Goal: Task Accomplishment & Management: Complete application form

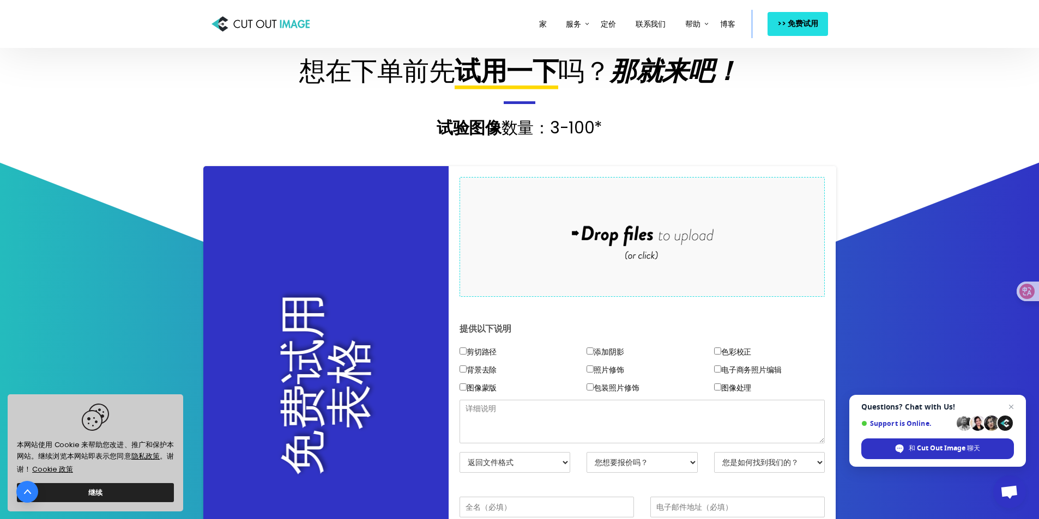
click at [118, 494] on link "继续" at bounding box center [95, 492] width 157 height 19
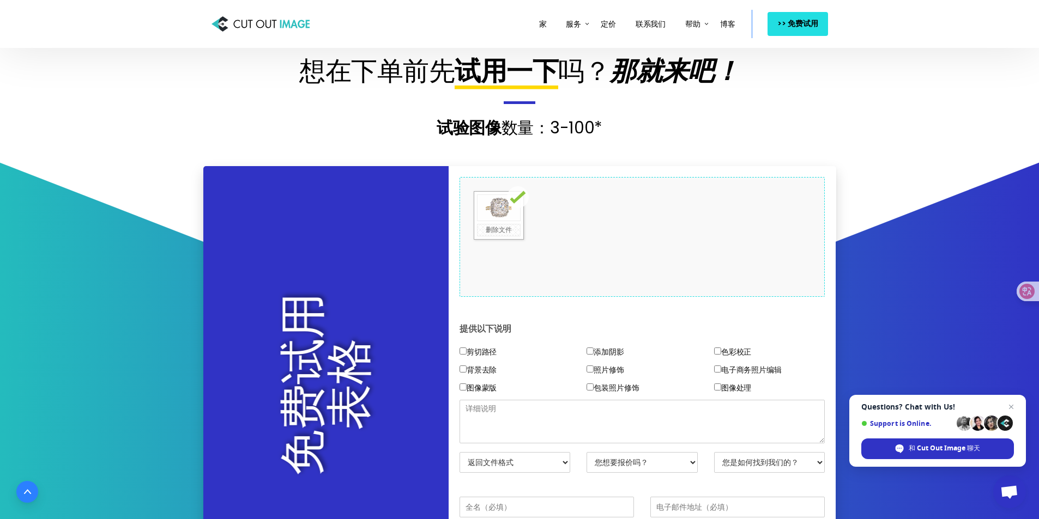
click at [606, 351] on font "添加阴影" at bounding box center [608, 352] width 30 height 11
click at [593, 351] on input"] "添加阴影" at bounding box center [589, 351] width 7 height 7
checkbox input"] "true"
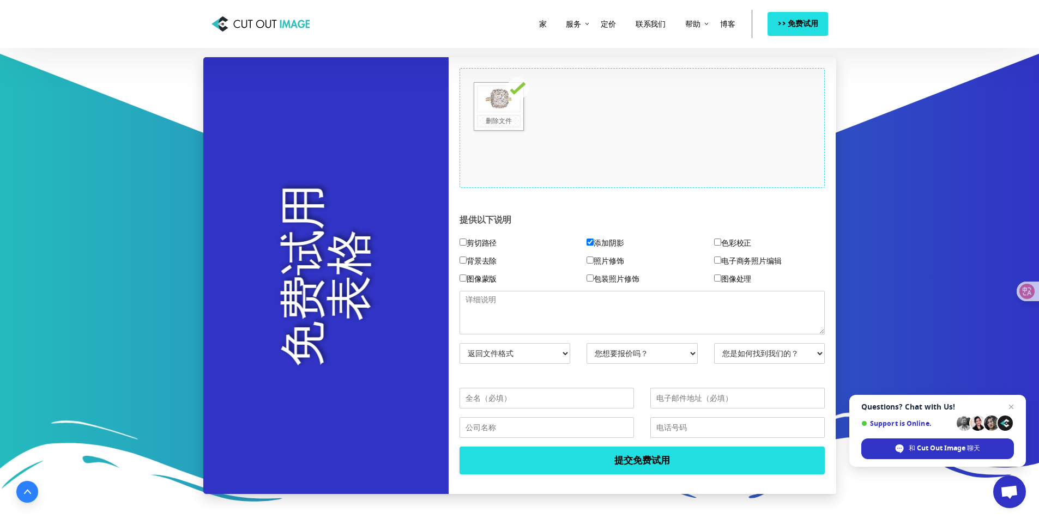
scroll to position [218, 0]
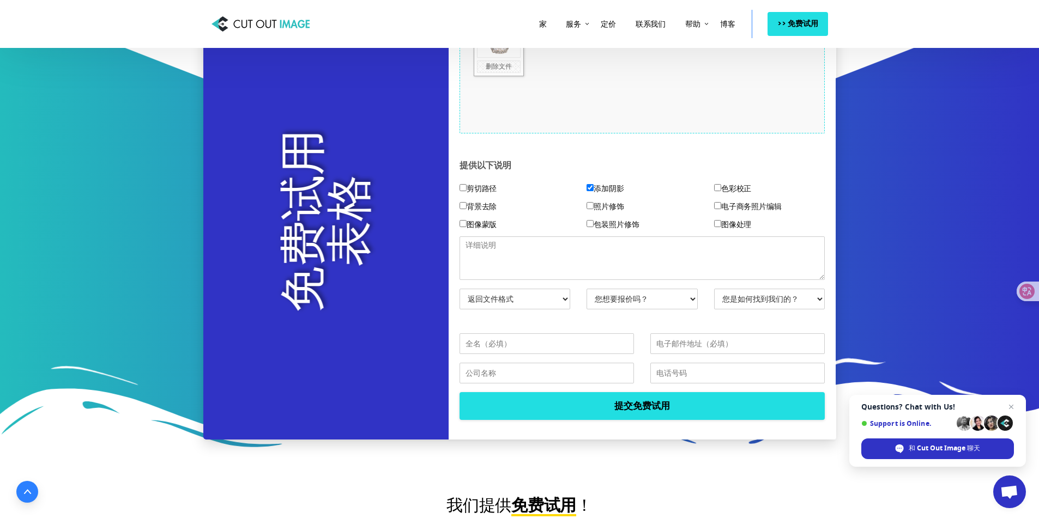
click at [628, 296] on select "您想要报价吗？ 不，仅测试图像 是的，请提供报价" at bounding box center [641, 299] width 111 height 21
select select "No"
click at [586, 289] on select "您想要报价吗？ 不，仅测试图像 是的，请提供报价" at bounding box center [641, 299] width 111 height 21
click at [749, 293] on select "您是如何找到我们的？ 电子邮件 搜索引擎 朋友/同事 社交媒体 电话营销 谷歌广告 Facebook广告 YouTube广告 其他在线广告 IDK/无法回忆 …" at bounding box center [769, 299] width 111 height 21
select select "Search Engine"
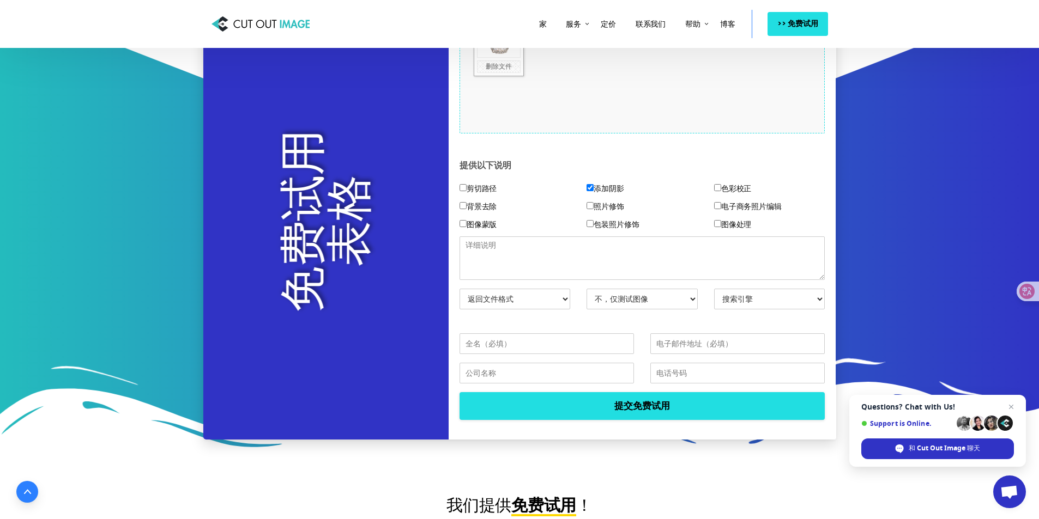
click at [714, 289] on select "您是如何找到我们的？ 电子邮件 搜索引擎 朋友/同事 社交媒体 电话营销 谷歌广告 Facebook广告 YouTube广告 其他在线广告 IDK/无法回忆 …" at bounding box center [769, 299] width 111 height 21
click at [511, 299] on select "返回文件格式 JPG - 白色背景 PNG - 透明背景 PSD - 图层蒙版 PSD-分层文件 PSD - 原始背景 TIFF - 原始背景 TIFF - …" at bounding box center [514, 299] width 111 height 21
select select "PNG w/ Transparent BG"
click at [459, 289] on select "返回文件格式 JPG - 白色背景 PNG - 透明背景 PSD - 图层蒙版 PSD-分层文件 PSD - 原始背景 TIFF - 原始背景 TIFF - …" at bounding box center [514, 299] width 111 height 21
click at [533, 347] on input "text" at bounding box center [546, 343] width 174 height 21
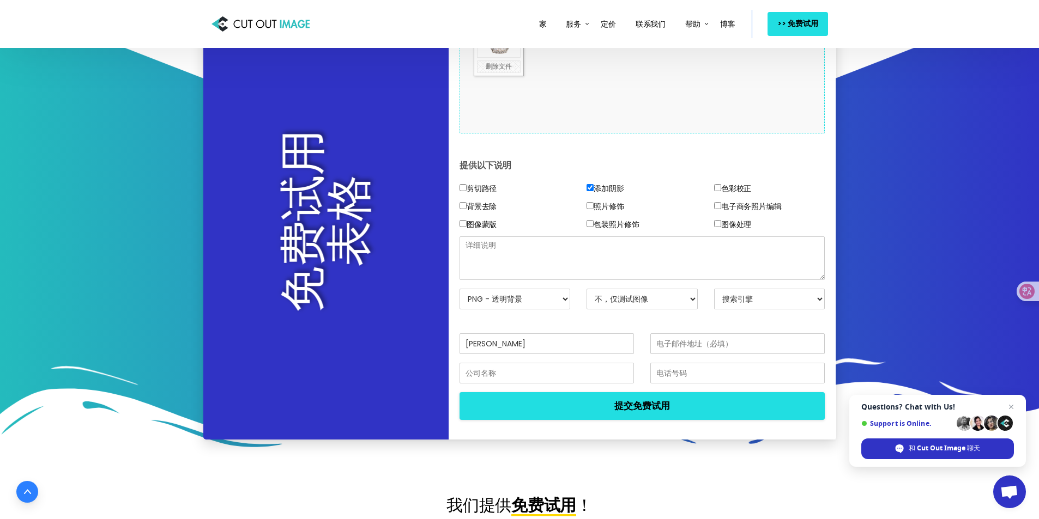
click at [601, 344] on input "[PERSON_NAME]" at bounding box center [546, 343] width 174 height 21
type input "kaikai"
click at [784, 353] on input "email" at bounding box center [737, 343] width 174 height 21
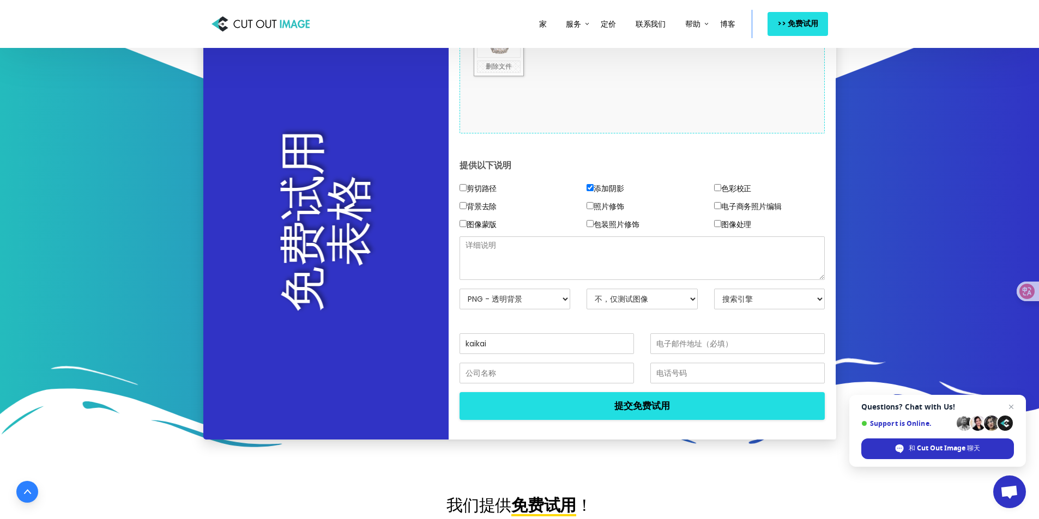
type input "[EMAIL_ADDRESS][DOMAIN_NAME]"
click at [537, 377] on input "text" at bounding box center [546, 373] width 174 height 21
type input "前期"
click at [711, 362] on div "[EMAIL_ADDRESS][DOMAIN_NAME]" at bounding box center [737, 347] width 191 height 29
click at [709, 367] on input "text" at bounding box center [737, 373] width 174 height 21
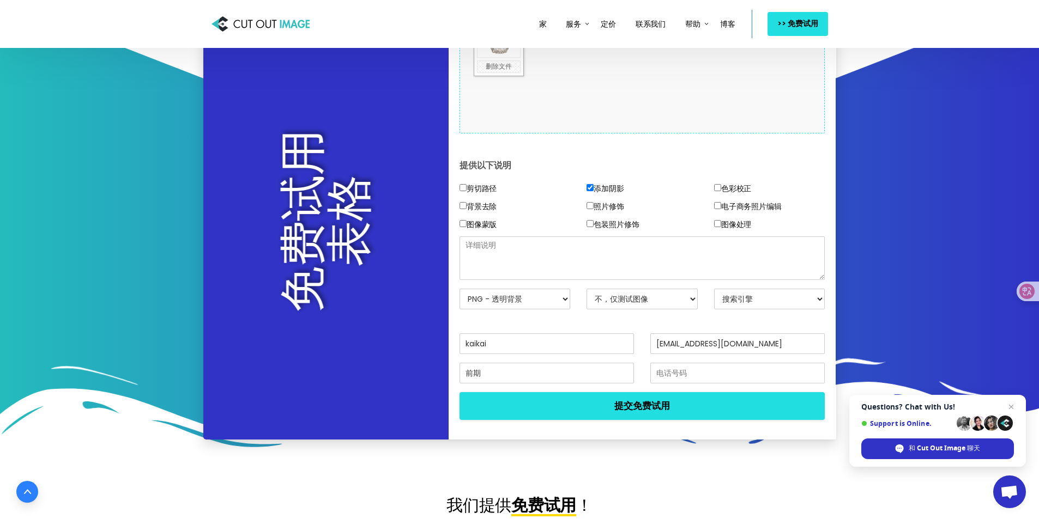
type input "153 1426 4478"
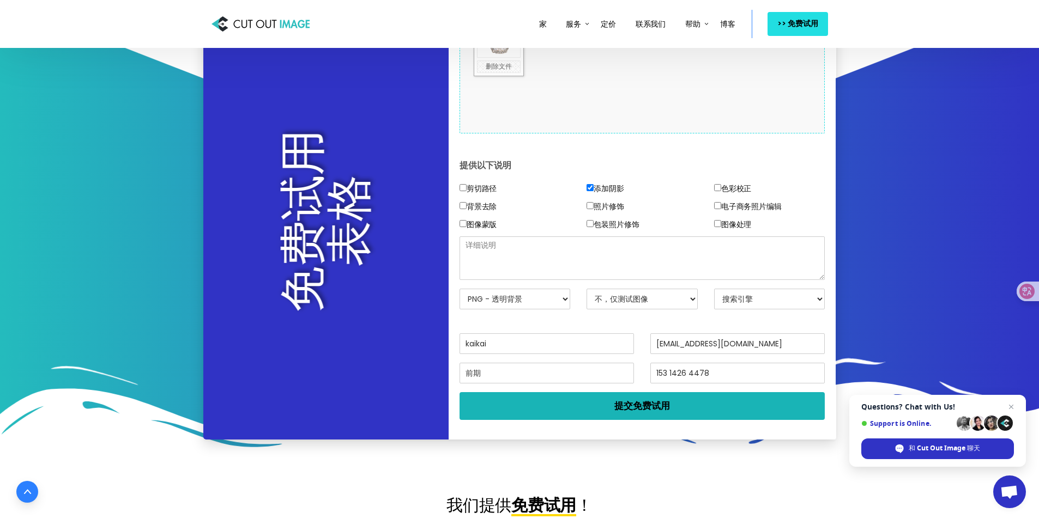
click at [703, 405] on button "提交免费试用" at bounding box center [642, 405] width 366 height 27
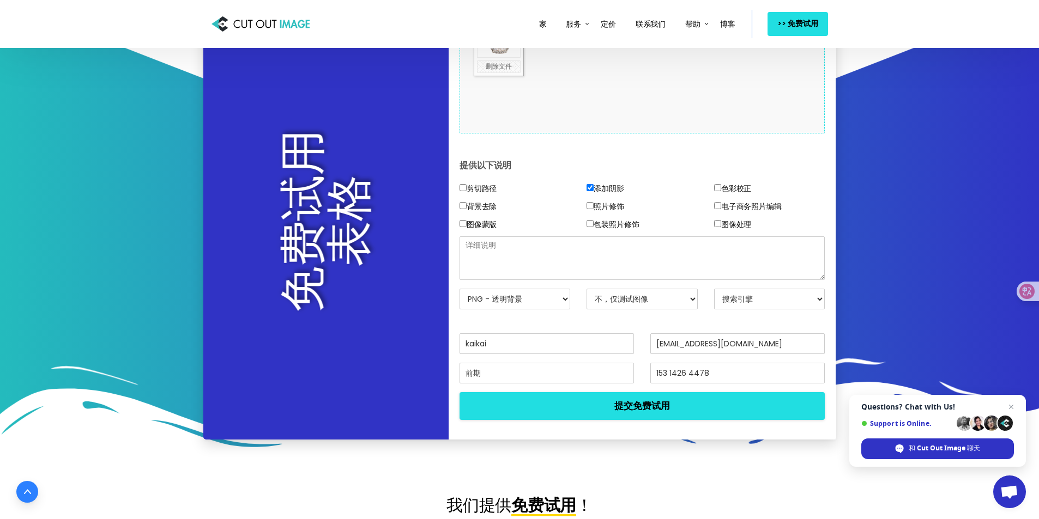
click at [606, 257] on textarea at bounding box center [642, 258] width 366 height 44
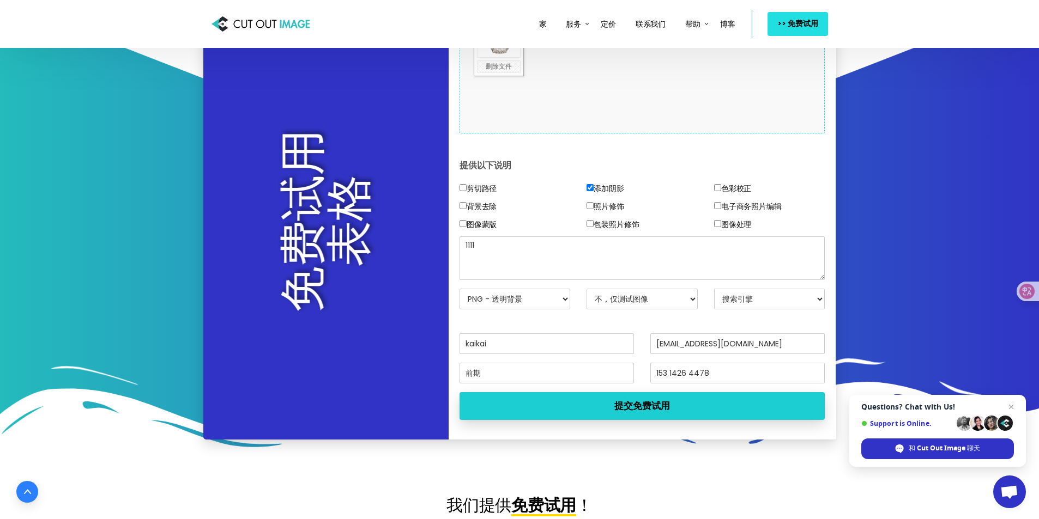
type textarea "1111"
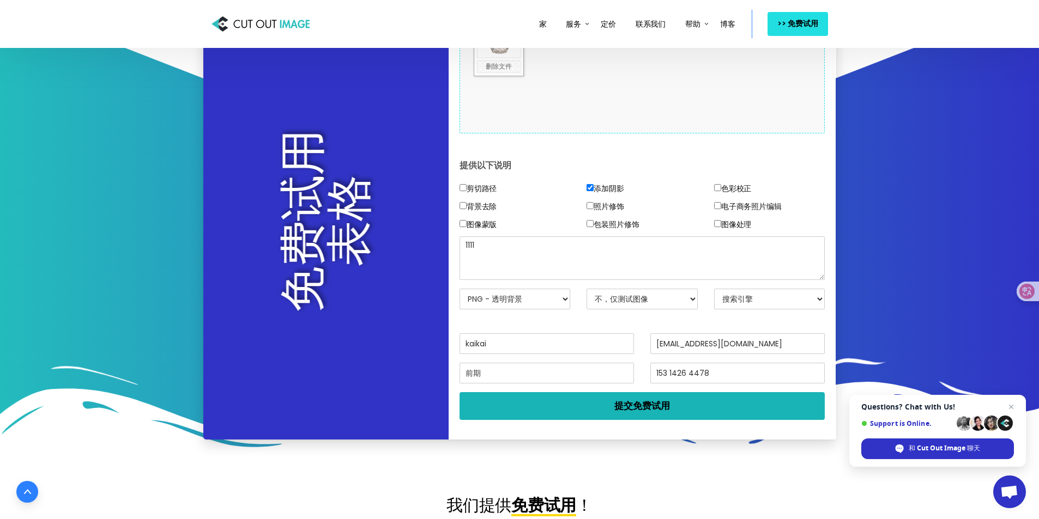
click at [654, 410] on font "提交免费试用" at bounding box center [642, 405] width 56 height 13
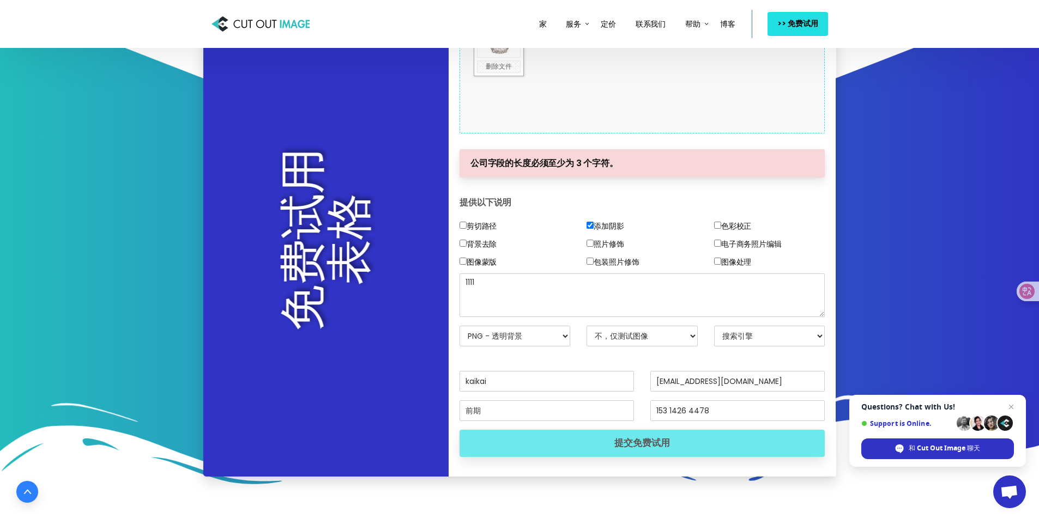
click at [512, 426] on div "前期" at bounding box center [546, 414] width 191 height 29
click at [526, 411] on input "前期" at bounding box center [546, 410] width 174 height 21
click at [527, 411] on input "text" at bounding box center [546, 410] width 174 height 21
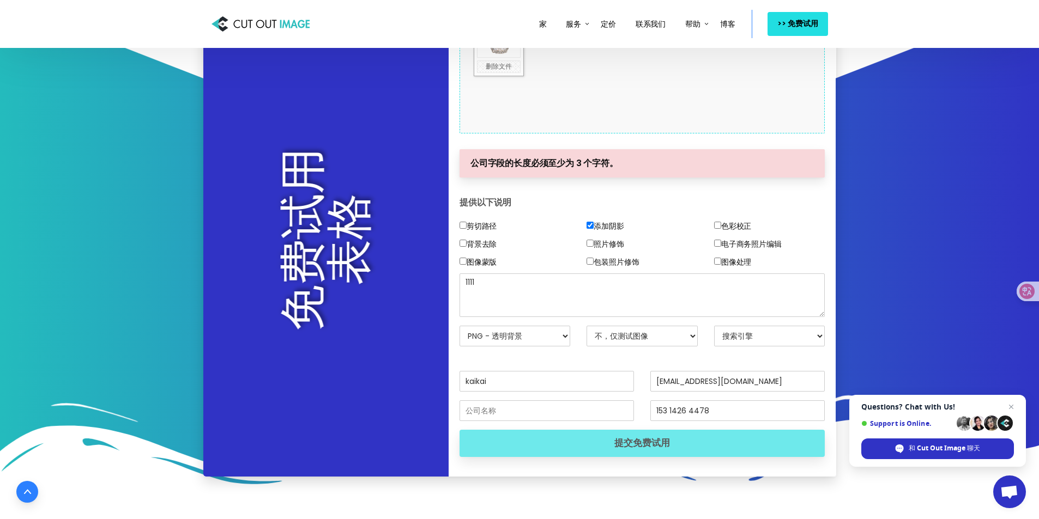
click at [527, 411] on input "text" at bounding box center [546, 410] width 174 height 21
drag, startPoint x: 496, startPoint y: 409, endPoint x: 395, endPoint y: 423, distance: 102.3
click at [395, 423] on div "免费试用 表格 将文件拖放到此处进行上传 0.3 MB 781c8f5e-ab8a-41e4-9a7c-ee77ec501e81.png Check Erro…" at bounding box center [519, 240] width 633 height 475
type input "电子商务有限公司"
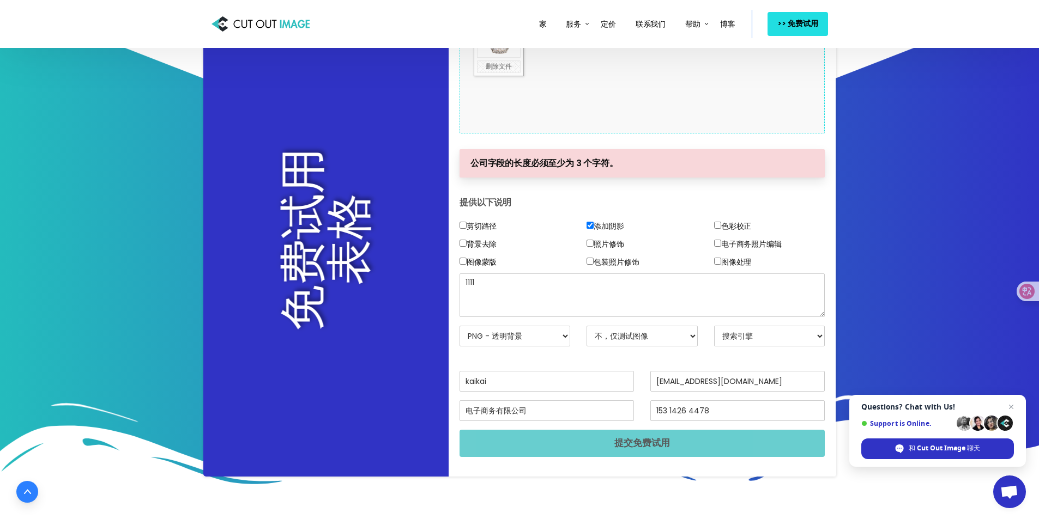
click at [584, 454] on button "提交免费试用" at bounding box center [642, 443] width 366 height 27
click at [628, 441] on font "提交免费试用" at bounding box center [642, 443] width 56 height 13
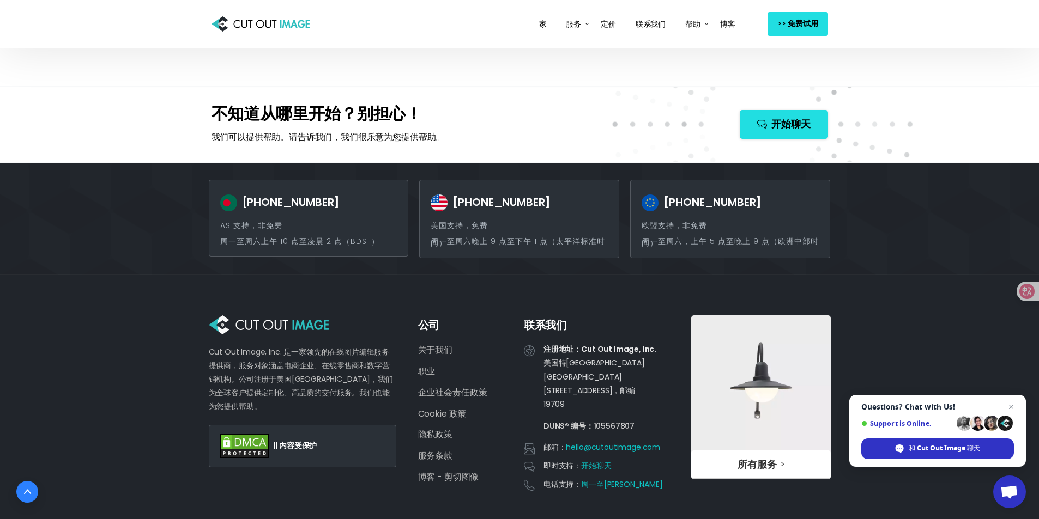
scroll to position [1253, 0]
